Goal: Task Accomplishment & Management: Use online tool/utility

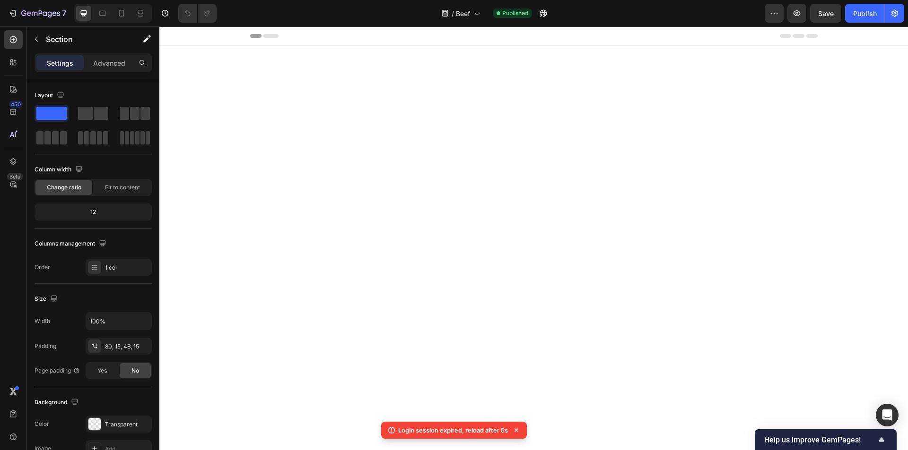
scroll to position [709, 0]
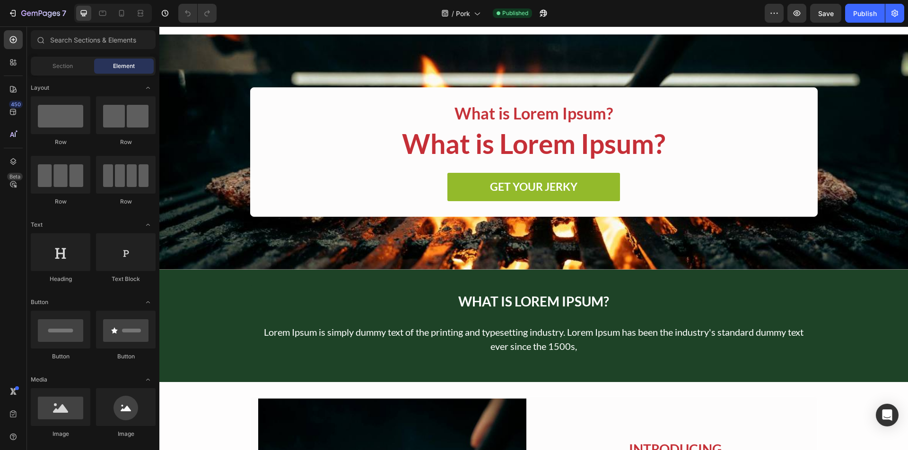
scroll to position [425, 0]
